Goal: Task Accomplishment & Management: Manage account settings

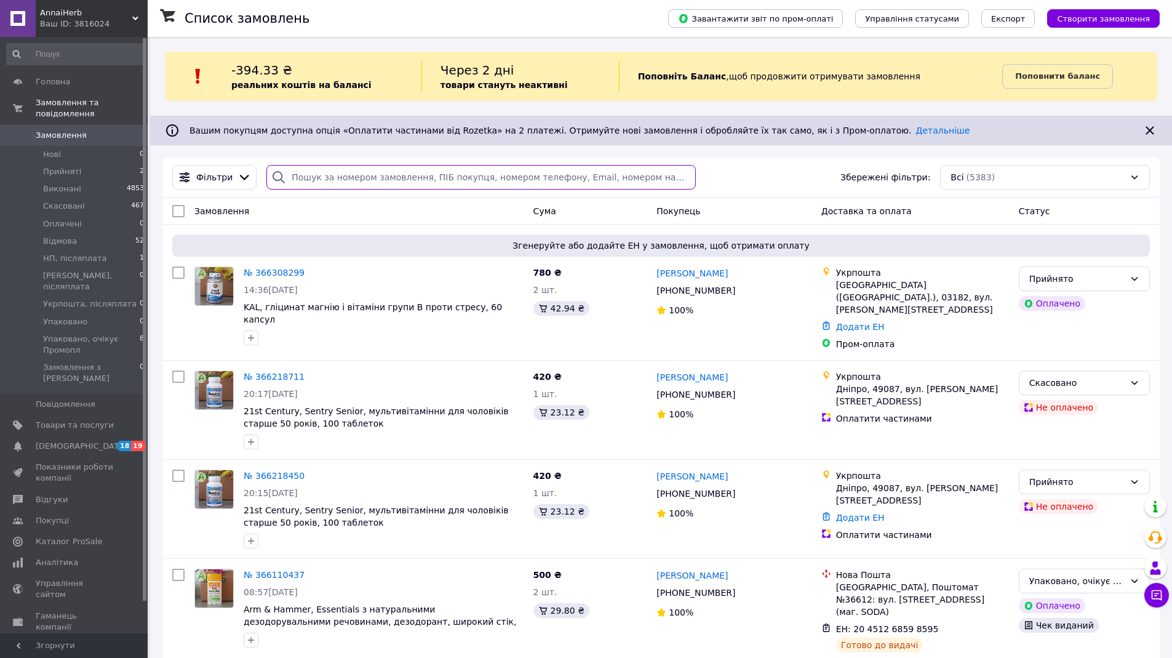
click at [436, 182] on input "search" at bounding box center [480, 177] width 429 height 25
paste input "Source Naturals, комплекс вітамінів групи B, B-50, 50 мг, 50 таблеток"
type input "Source Naturals, комплекс вітамінів групи B, B-50, 50 мг, 50 таблеток"
paste input "Source Naturals, комплекс вітамінів групи B, B-50, 50 мг, 50 таблеток"
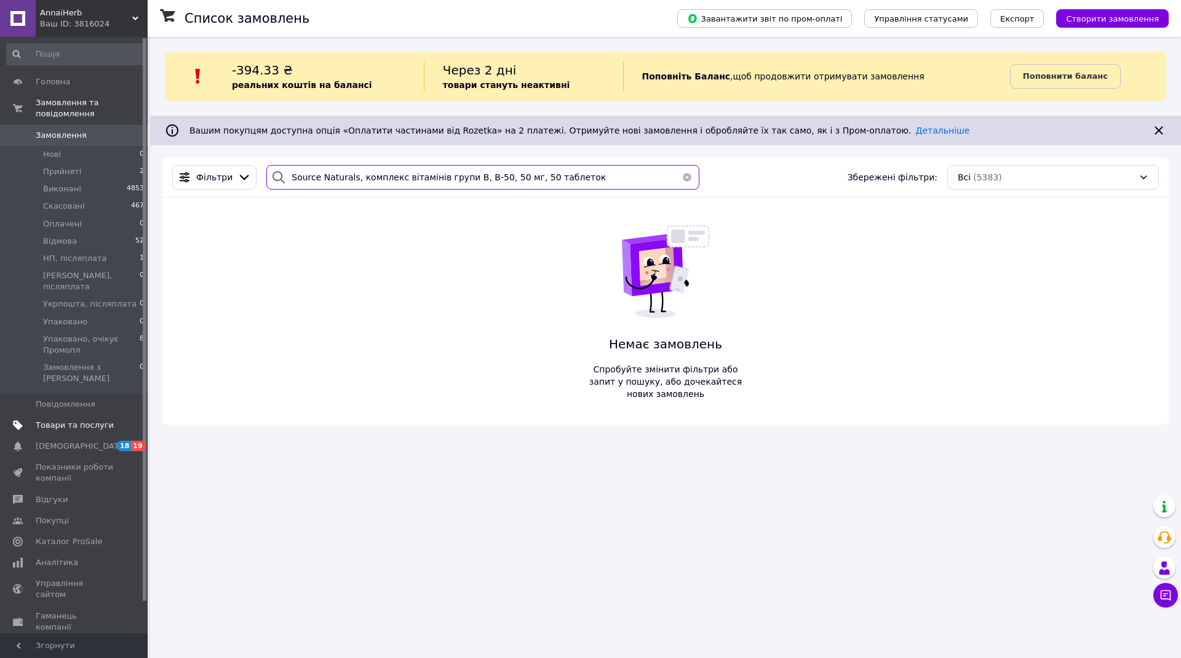
type input "Source Naturals, комплекс вітамінів групи B, B-50, 50 мг, 50 таблеток"
click at [57, 420] on span "Товари та послуги" at bounding box center [75, 425] width 78 height 11
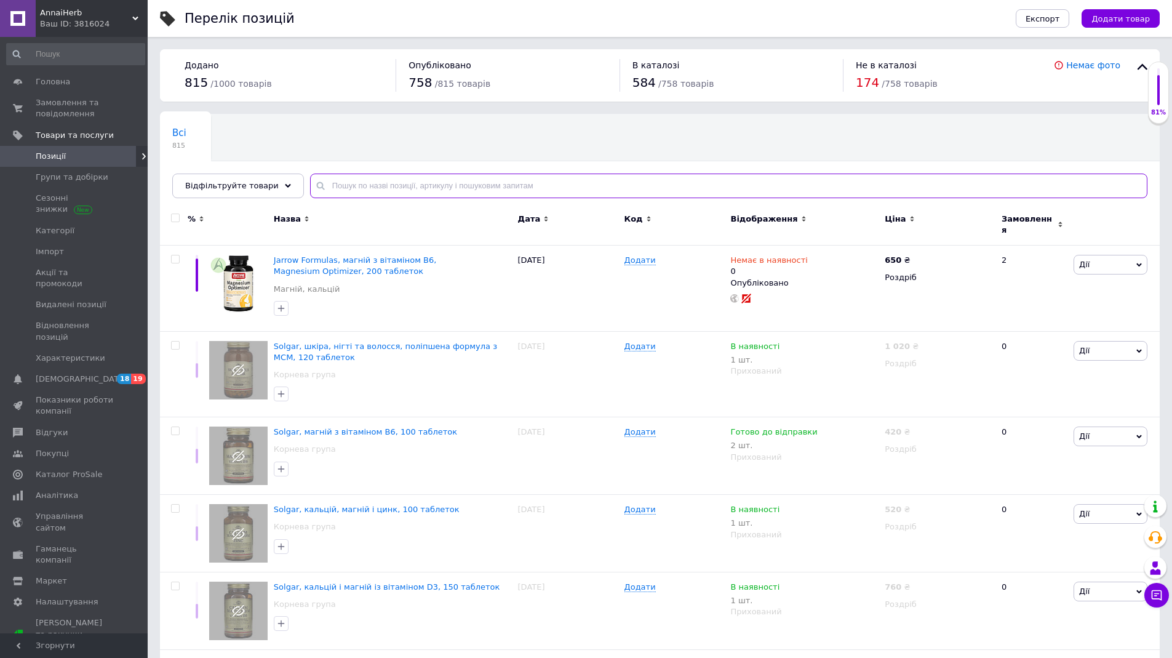
click at [388, 188] on input "text" at bounding box center [728, 185] width 837 height 25
paste input "Source Naturals, комплекс вітамінів групи B, B-50, 50 мг, 50 таблеток"
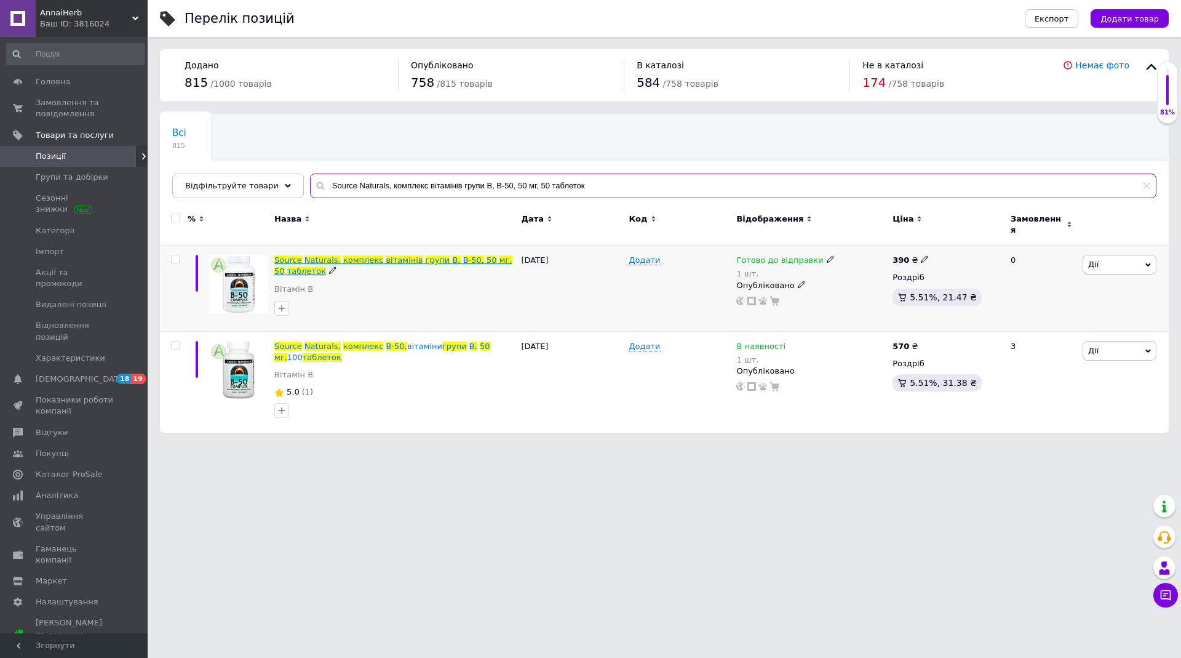
type input "Source Naturals, комплекс вітамінів групи B, B-50, 50 мг, 50 таблеток"
click at [386, 255] on span "вітамінів" at bounding box center [404, 259] width 37 height 9
